Goal: Transaction & Acquisition: Purchase product/service

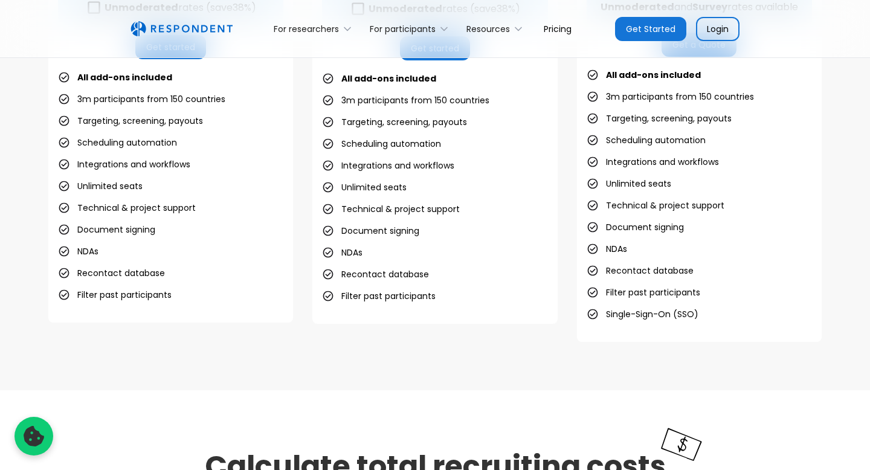
scroll to position [501, 0]
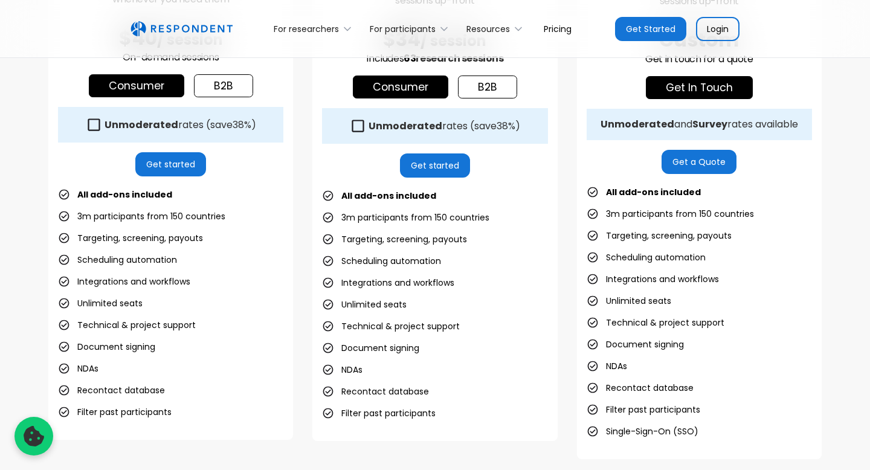
click at [127, 124] on strong "Unmoderated" at bounding box center [142, 125] width 74 height 14
click at [315, 129] on div "Credit Bundle Save 15% by paying for research sessions up-front $34 / session I…" at bounding box center [435, 161] width 245 height 560
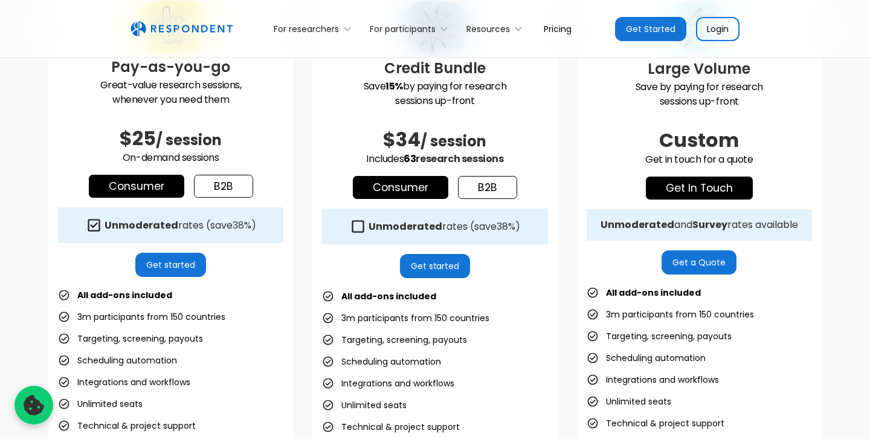
scroll to position [401, 0]
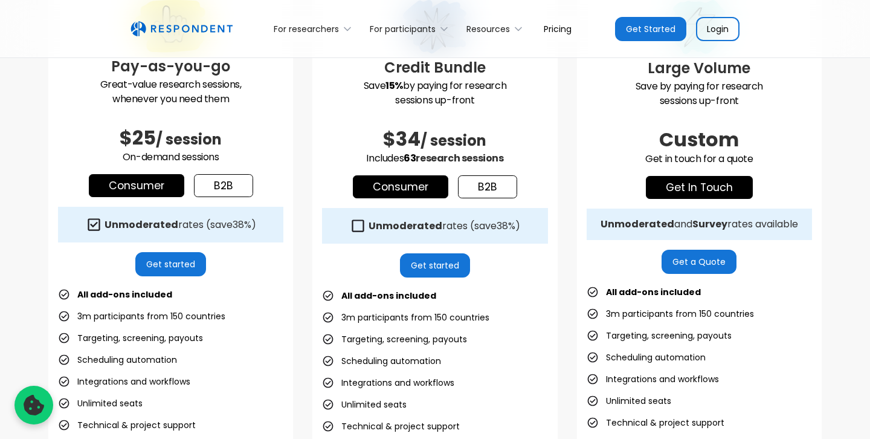
click at [495, 196] on link "b2b" at bounding box center [487, 186] width 59 height 23
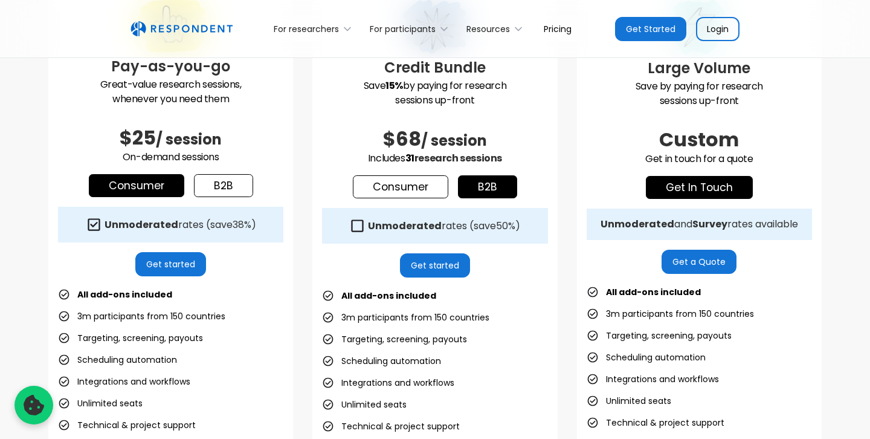
click at [423, 189] on link "Consumer" at bounding box center [401, 186] width 96 height 23
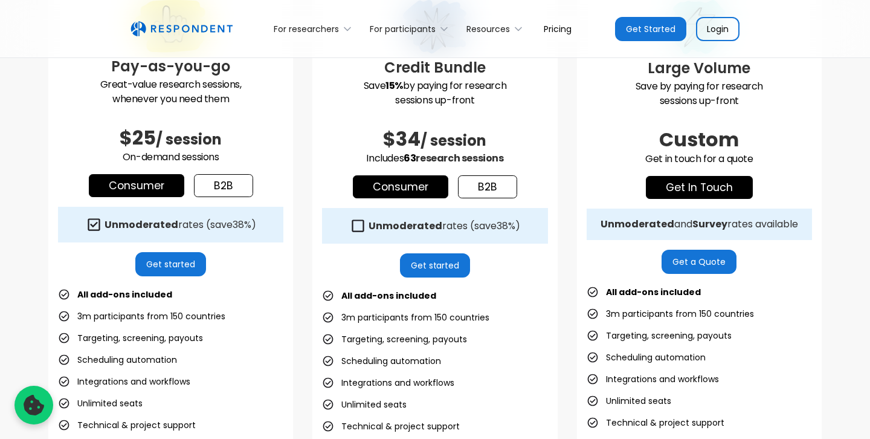
click at [489, 175] on link "b2b" at bounding box center [487, 186] width 59 height 23
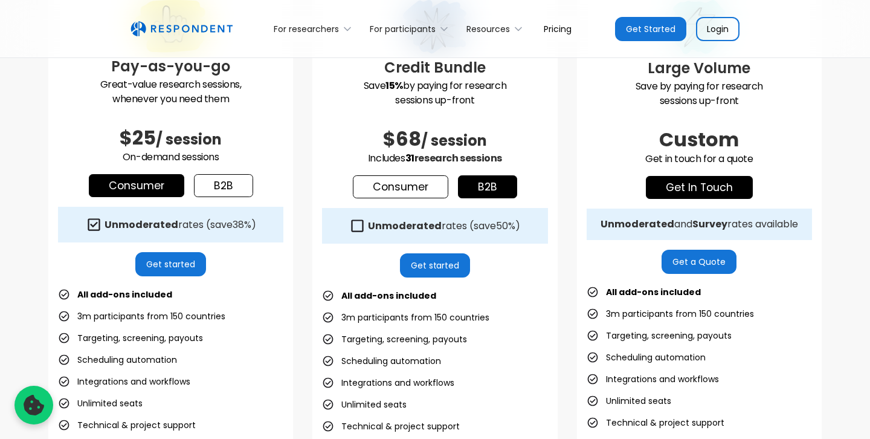
click at [441, 234] on div "Unmoderated rates (save 50% )" at bounding box center [434, 226] width 225 height 36
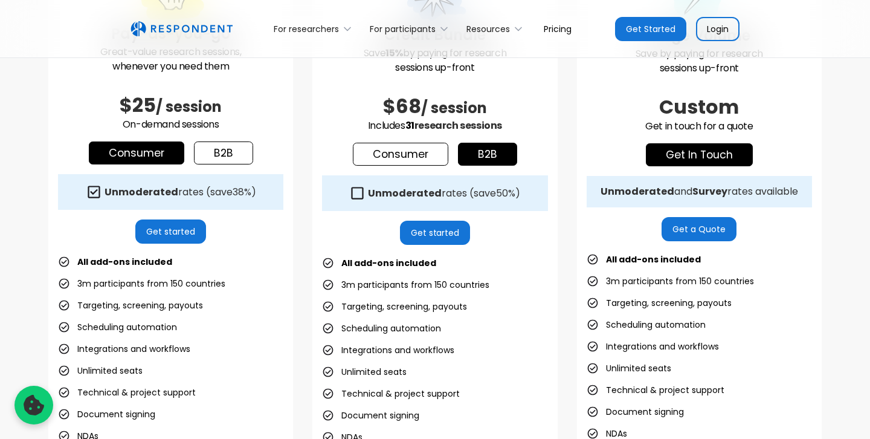
scroll to position [438, 0]
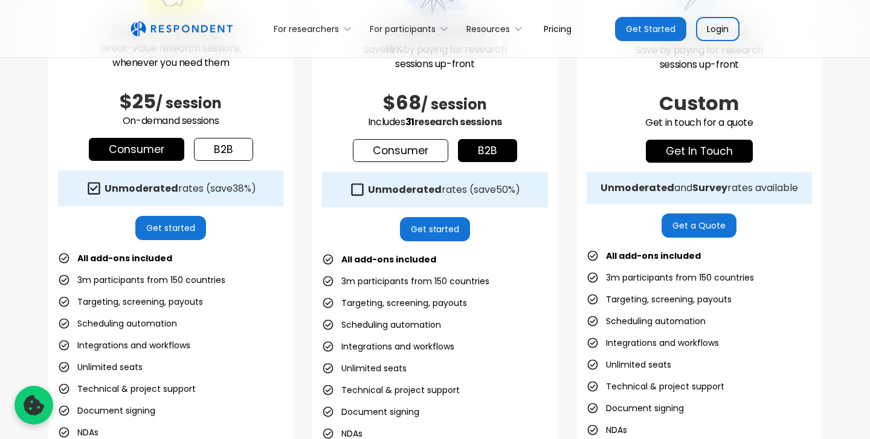
click at [441, 189] on div "Unmoderated rates (save 50% )" at bounding box center [444, 190] width 152 height 12
click at [464, 186] on div "Unmoderated rates (save 50% )" at bounding box center [444, 190] width 152 height 12
drag, startPoint x: 420, startPoint y: 103, endPoint x: 387, endPoint y: 103, distance: 32.0
click at [387, 103] on span "$68" at bounding box center [402, 102] width 38 height 27
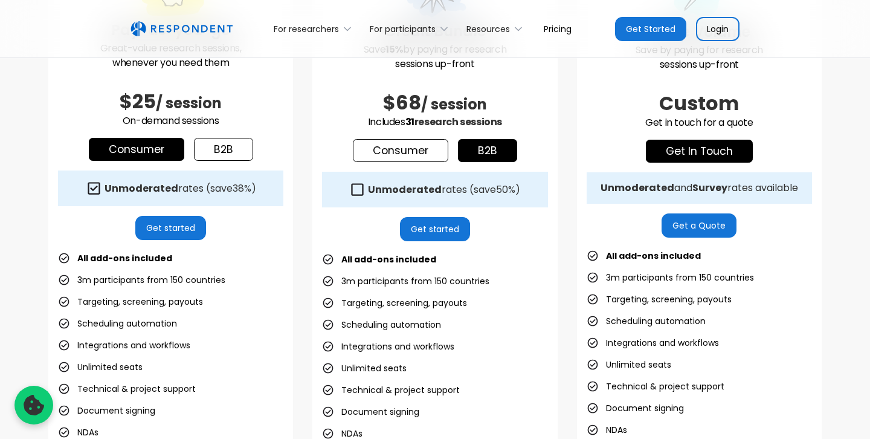
click at [387, 103] on span "$68" at bounding box center [402, 102] width 38 height 27
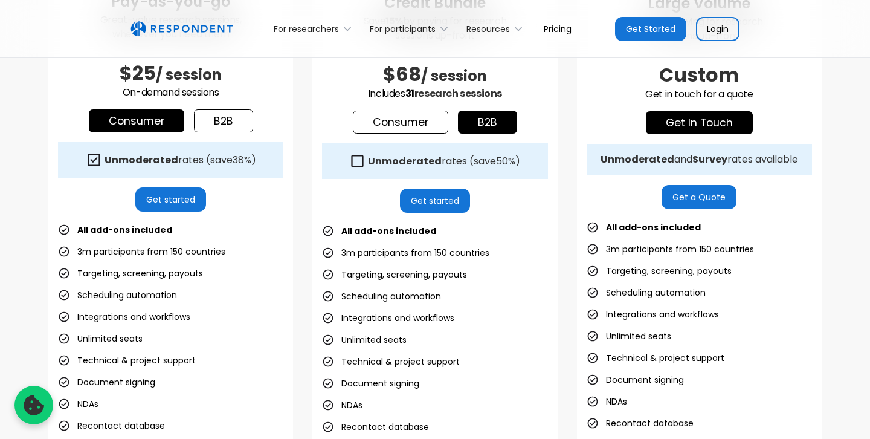
scroll to position [465, 0]
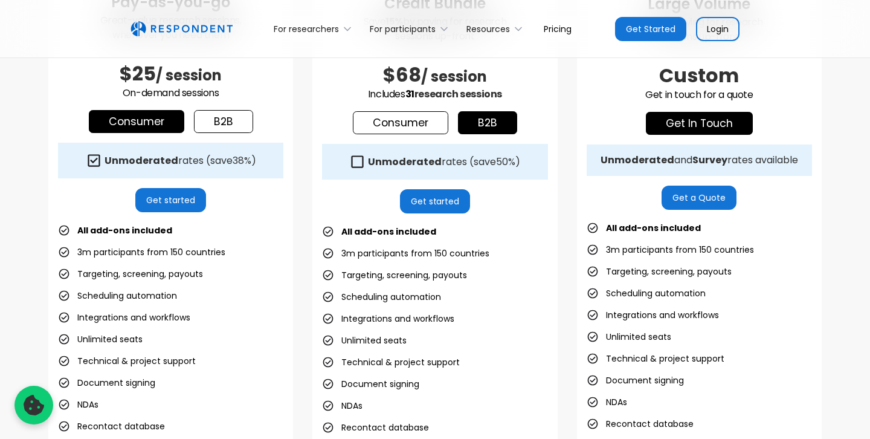
click at [426, 160] on strong "Unmoderated" at bounding box center [405, 162] width 74 height 14
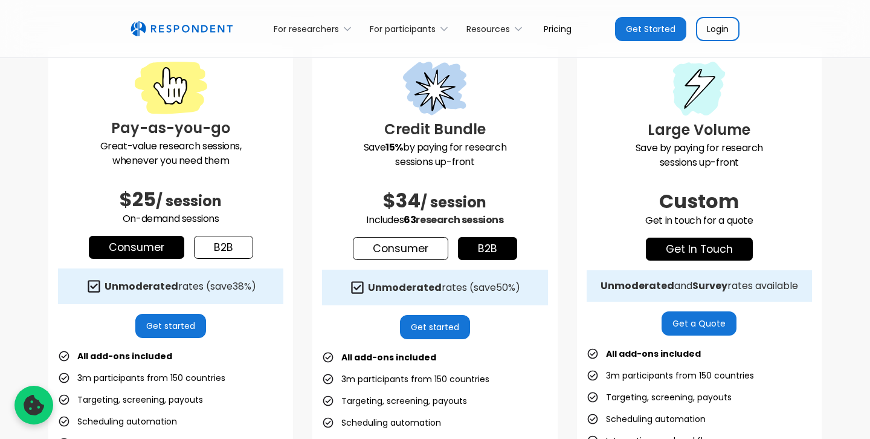
scroll to position [342, 0]
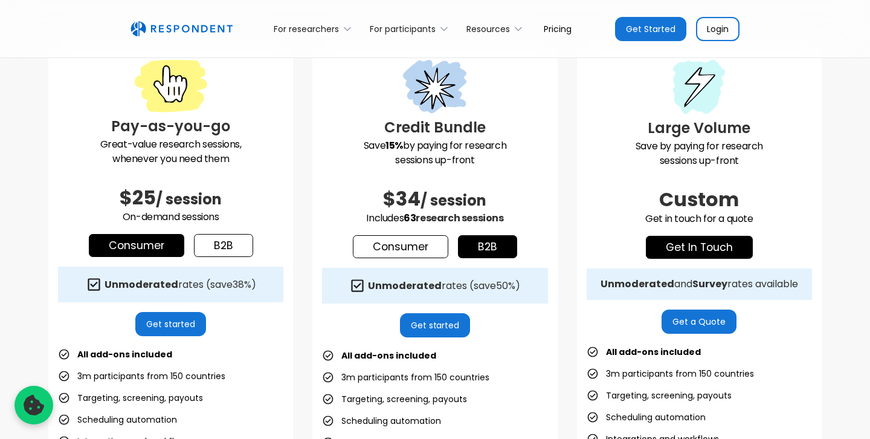
click at [396, 281] on strong "Unmoderated" at bounding box center [405, 286] width 74 height 14
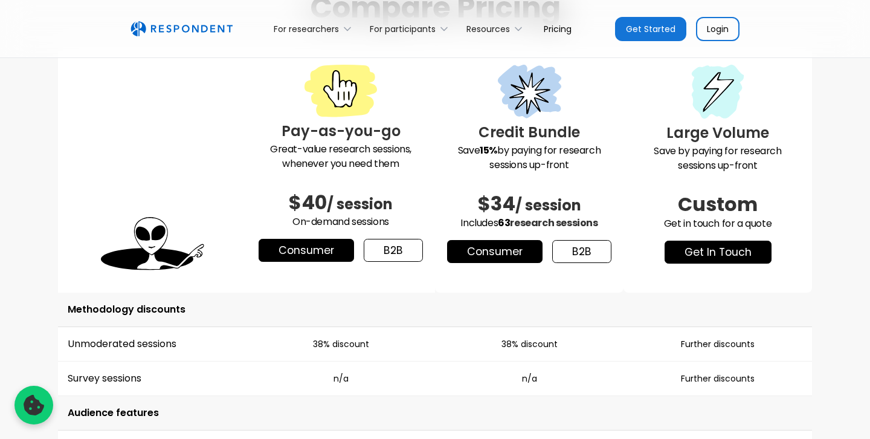
scroll to position [1465, 0]
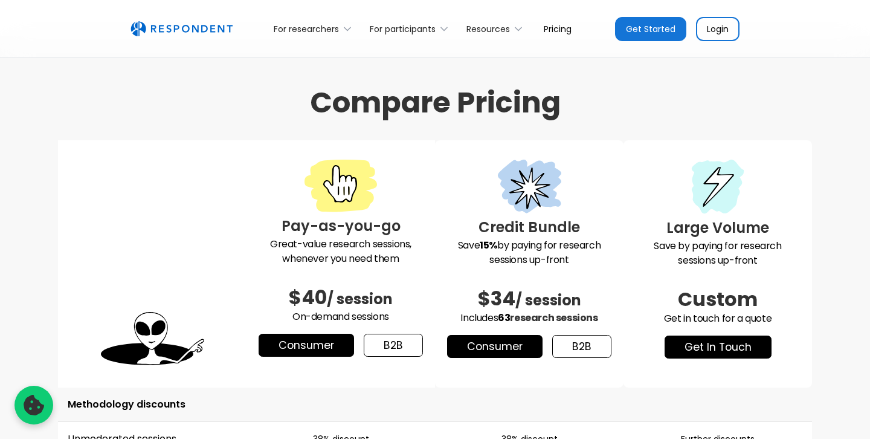
click at [578, 349] on link "b2b" at bounding box center [581, 346] width 59 height 23
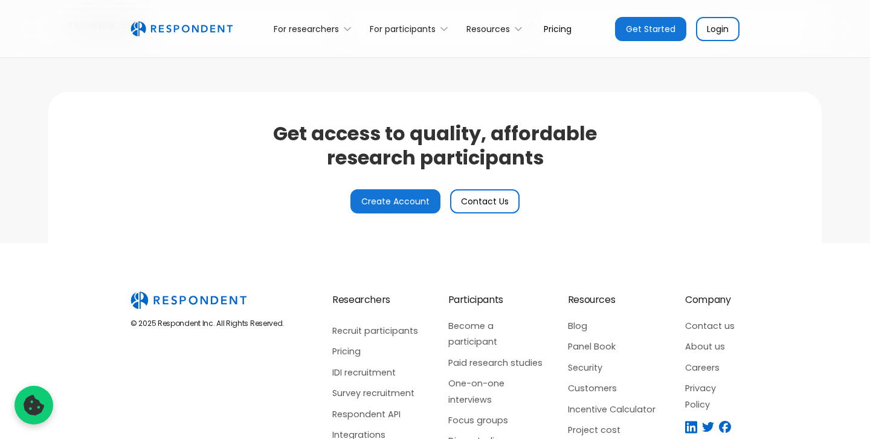
scroll to position [2859, 0]
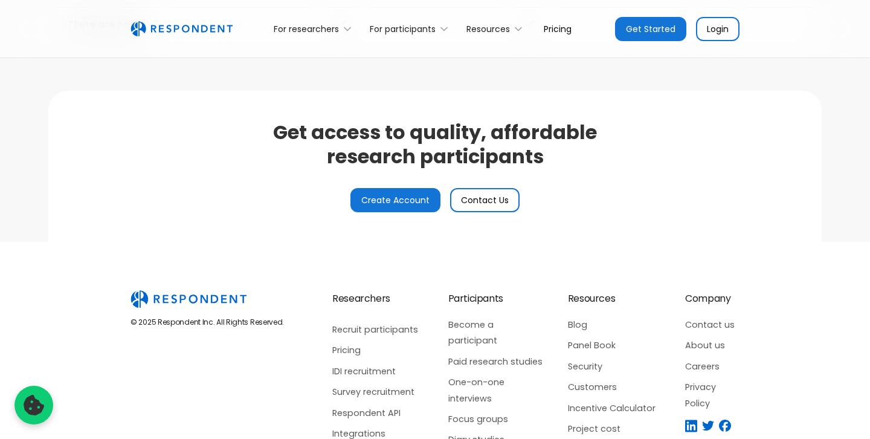
click at [652, 36] on link "Get Started" at bounding box center [650, 29] width 71 height 24
